Goal: Task Accomplishment & Management: Manage account settings

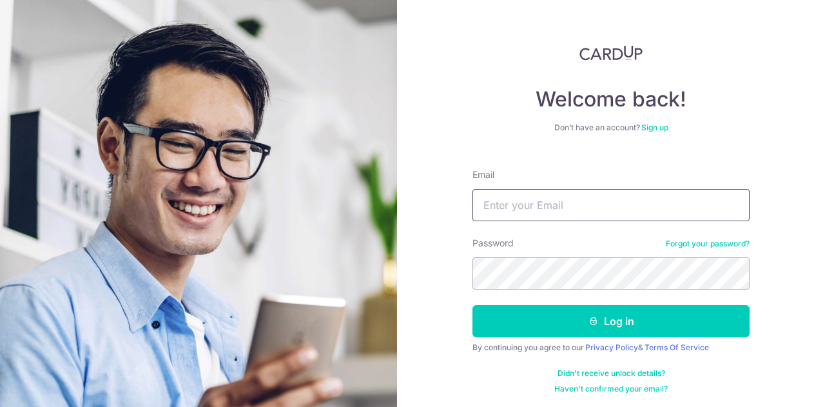
click at [530, 201] on input "Email" at bounding box center [611, 205] width 277 height 32
type input "[EMAIL_ADDRESS][DOMAIN_NAME]"
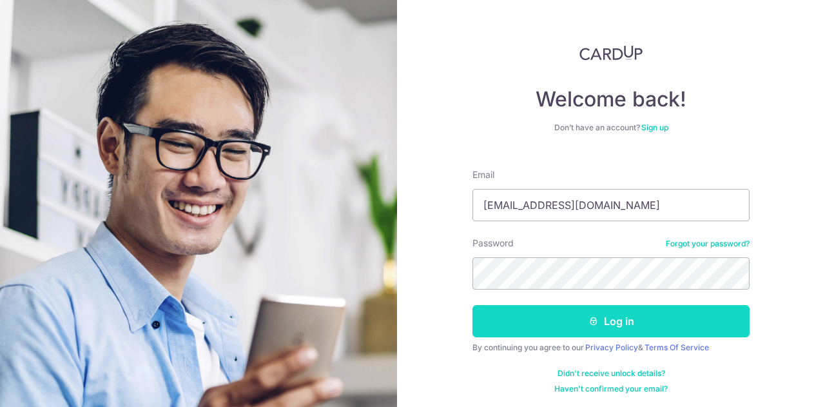
click at [586, 328] on button "Log in" at bounding box center [611, 321] width 277 height 32
